Goal: Task Accomplishment & Management: Use online tool/utility

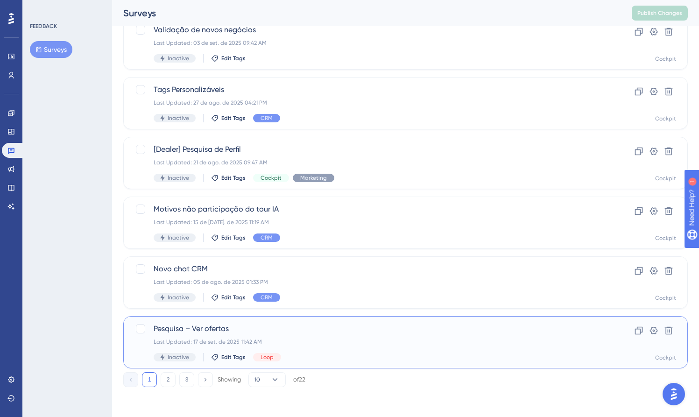
click at [206, 328] on span "Pesquisa – Ver ofertas" at bounding box center [368, 328] width 429 height 11
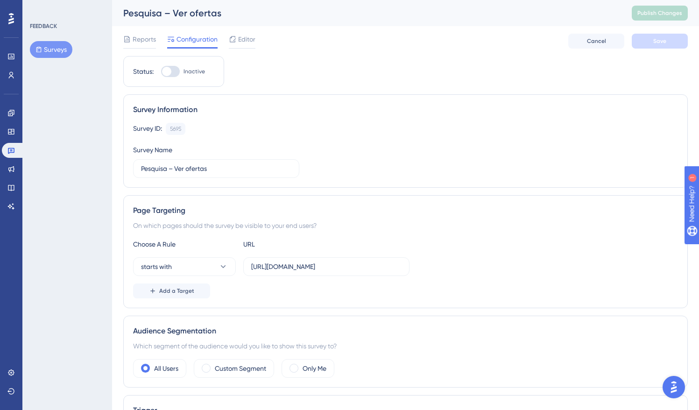
click at [144, 43] on span "Reports" at bounding box center [144, 39] width 23 height 11
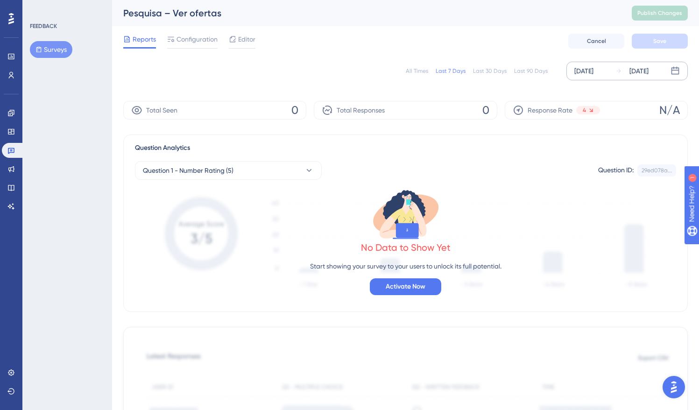
click at [640, 69] on div "[DATE]" at bounding box center [639, 70] width 19 height 11
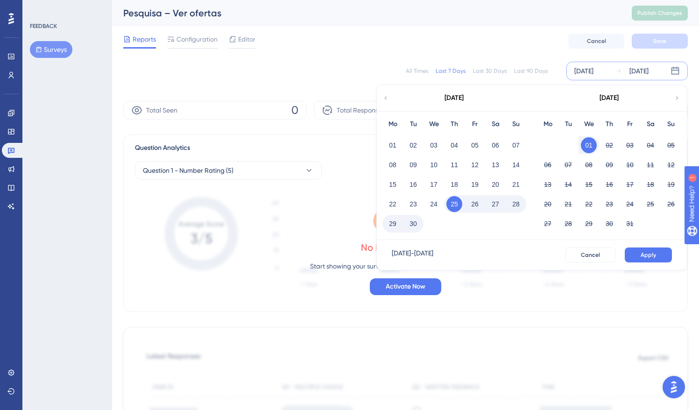
click at [391, 96] on div "[DATE]" at bounding box center [454, 98] width 154 height 26
click at [386, 98] on icon at bounding box center [386, 97] width 2 height 3
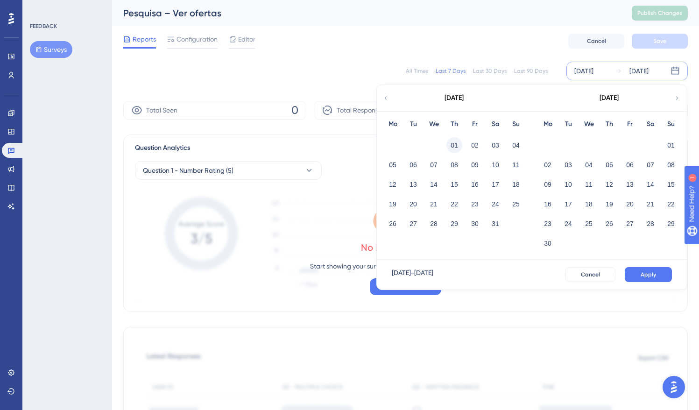
click at [454, 143] on button "01" at bounding box center [455, 145] width 16 height 16
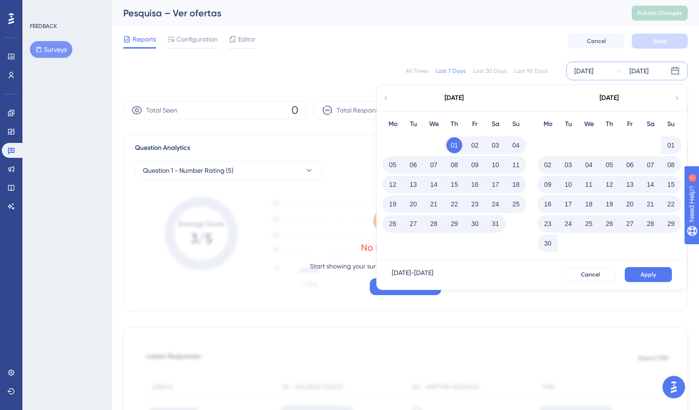
click at [492, 222] on button "31" at bounding box center [496, 224] width 16 height 16
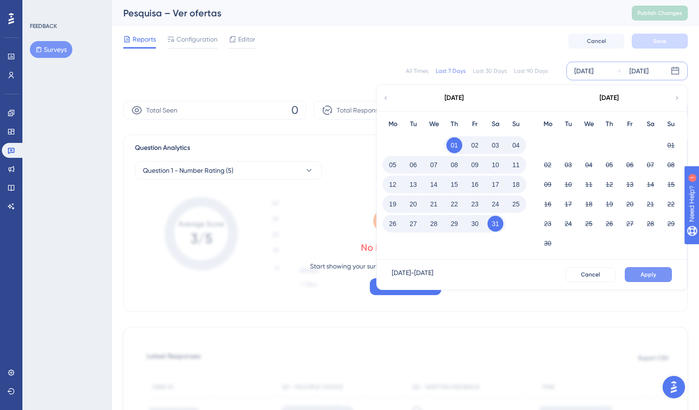
click at [664, 270] on button "Apply" at bounding box center [648, 274] width 47 height 15
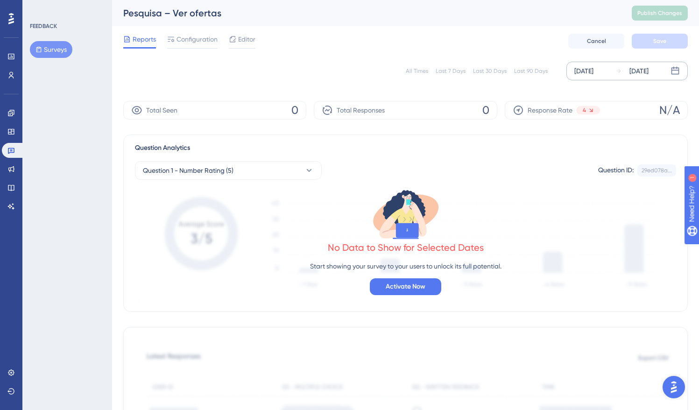
click at [594, 75] on div "[DATE]" at bounding box center [584, 70] width 19 height 11
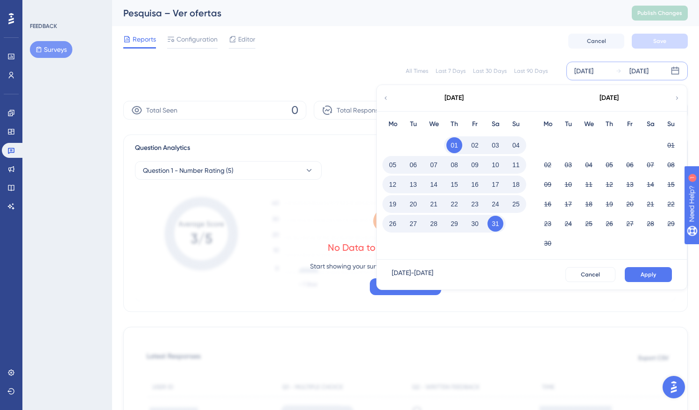
click at [594, 75] on div "[DATE]" at bounding box center [584, 70] width 19 height 11
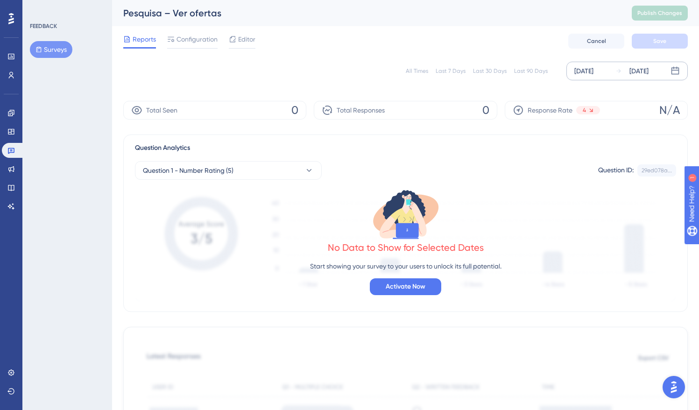
click at [594, 75] on div "[DATE]" at bounding box center [584, 70] width 19 height 11
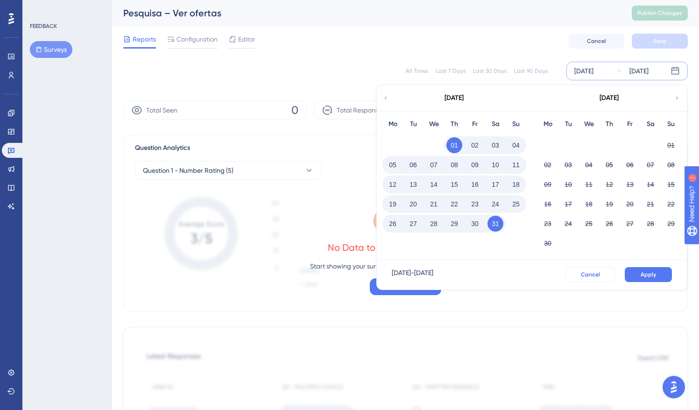
click at [592, 276] on span "Cancel" at bounding box center [590, 274] width 19 height 7
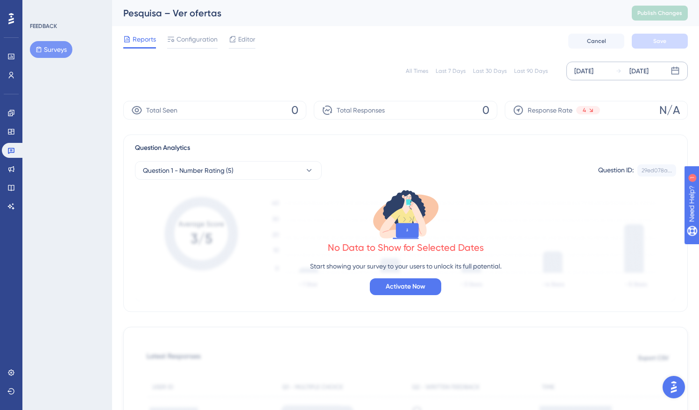
click at [625, 72] on div "[DATE]" at bounding box center [632, 70] width 33 height 11
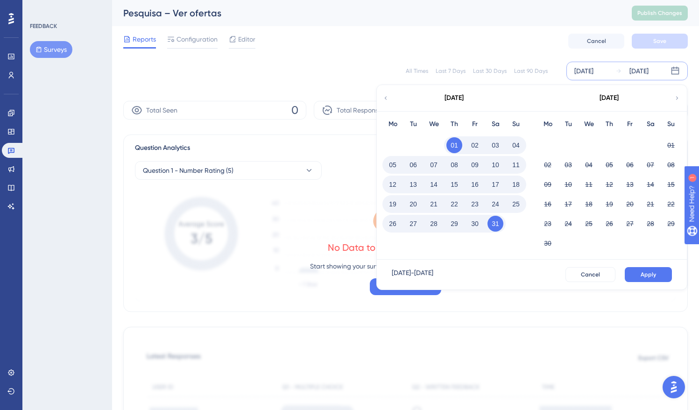
click at [498, 227] on button "31" at bounding box center [496, 224] width 16 height 16
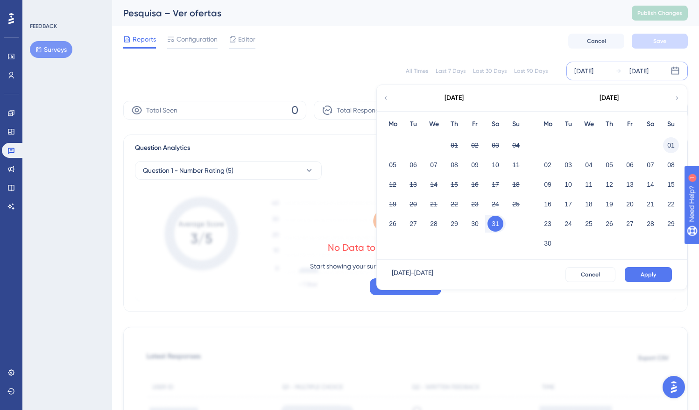
click at [669, 141] on button "01" at bounding box center [671, 145] width 16 height 16
click at [500, 227] on button "31" at bounding box center [496, 224] width 16 height 16
click at [546, 241] on button "30" at bounding box center [548, 243] width 16 height 16
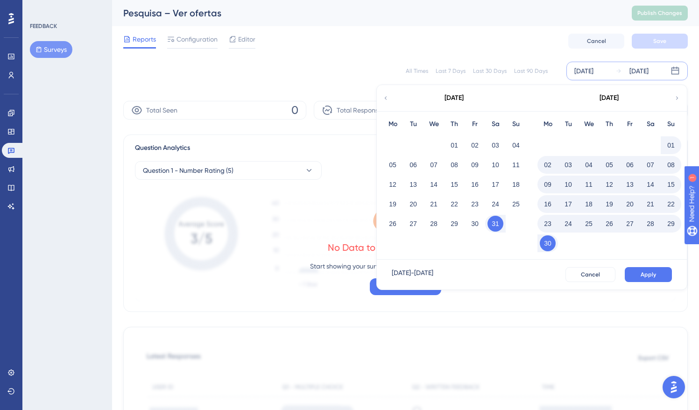
click at [670, 144] on button "01" at bounding box center [671, 145] width 16 height 16
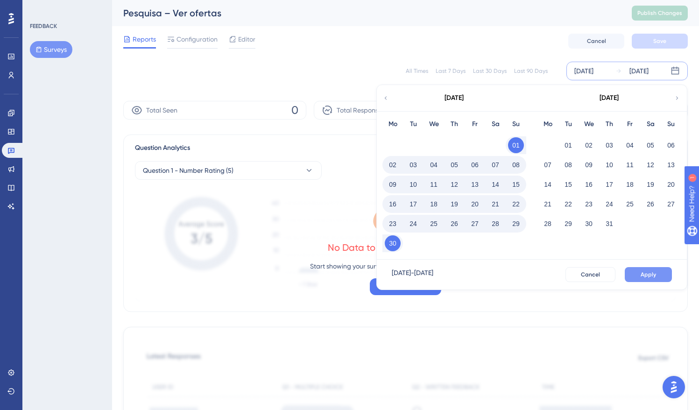
click at [648, 271] on span "Apply" at bounding box center [648, 274] width 15 height 7
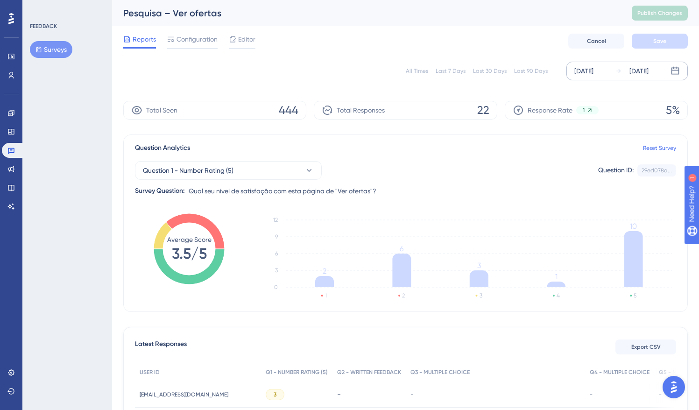
click at [453, 175] on div "Question 1 - Number Rating (5) Question ID: 29ed078a... Copy" at bounding box center [405, 170] width 541 height 19
click at [380, 147] on div "Question Analytics Reset Survey" at bounding box center [405, 147] width 541 height 11
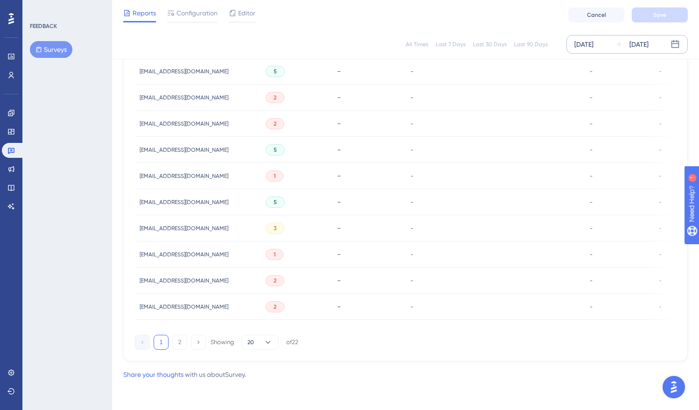
scroll to position [584, 0]
click at [181, 344] on button "2" at bounding box center [179, 342] width 15 height 15
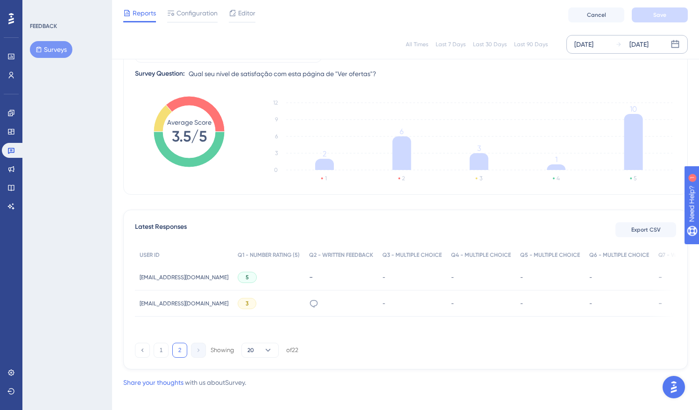
scroll to position [0, 0]
click at [159, 351] on button "1" at bounding box center [161, 350] width 15 height 15
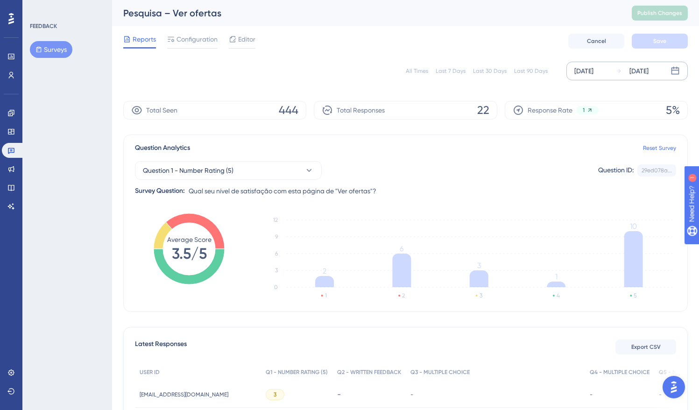
click at [475, 108] on div "Total Responses 22" at bounding box center [405, 110] width 183 height 19
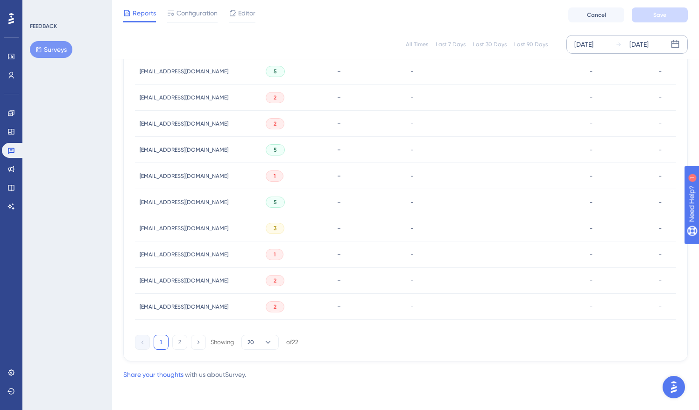
scroll to position [584, 0]
click at [176, 342] on button "2" at bounding box center [179, 342] width 15 height 15
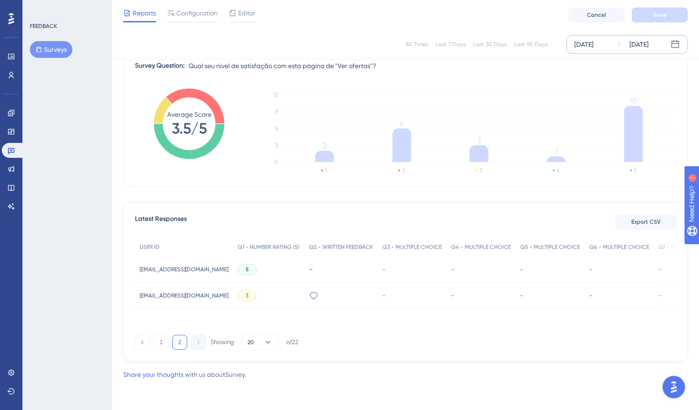
scroll to position [121, 0]
click at [316, 209] on div "Latest Responses Export CSV USER ID Q1 - NUMBER RATING (5) Q2 - WRITTEN FEEDBAC…" at bounding box center [405, 282] width 565 height 160
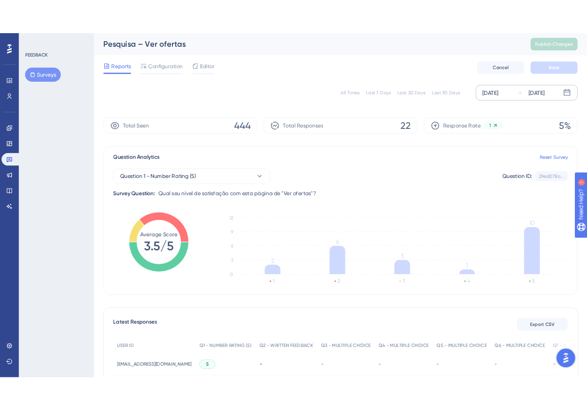
scroll to position [0, 0]
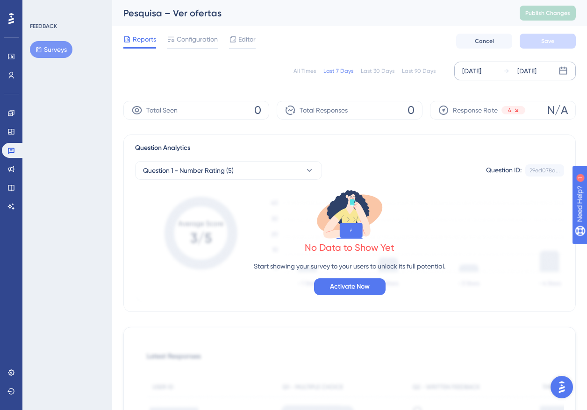
click at [468, 71] on div "[DATE]" at bounding box center [471, 70] width 19 height 11
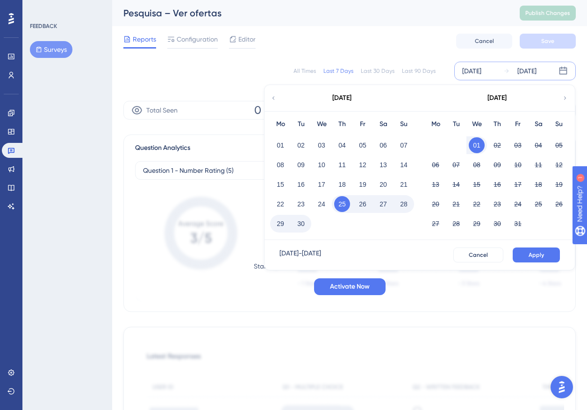
click at [273, 98] on icon at bounding box center [273, 97] width 2 height 3
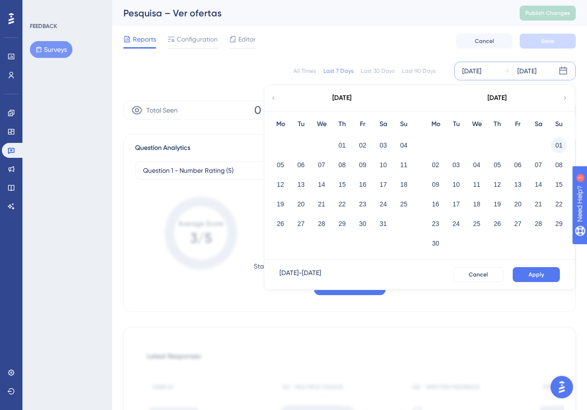
click at [557, 145] on button "01" at bounding box center [559, 145] width 16 height 16
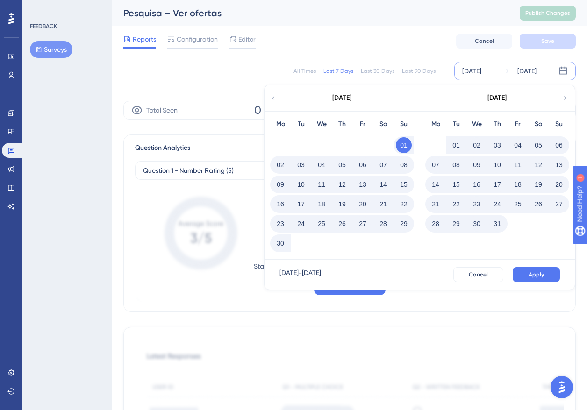
click at [285, 246] on button "30" at bounding box center [280, 243] width 16 height 16
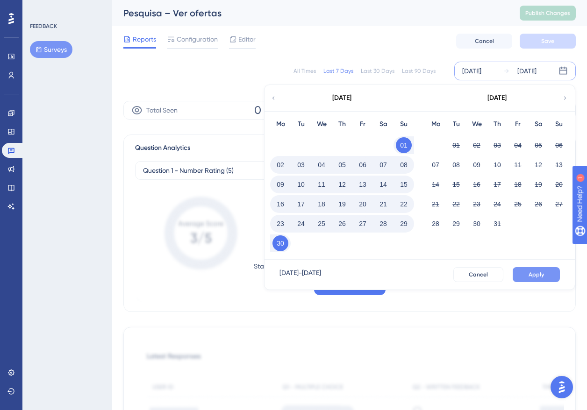
click at [541, 275] on span "Apply" at bounding box center [535, 274] width 15 height 7
